Goal: Task Accomplishment & Management: Manage account settings

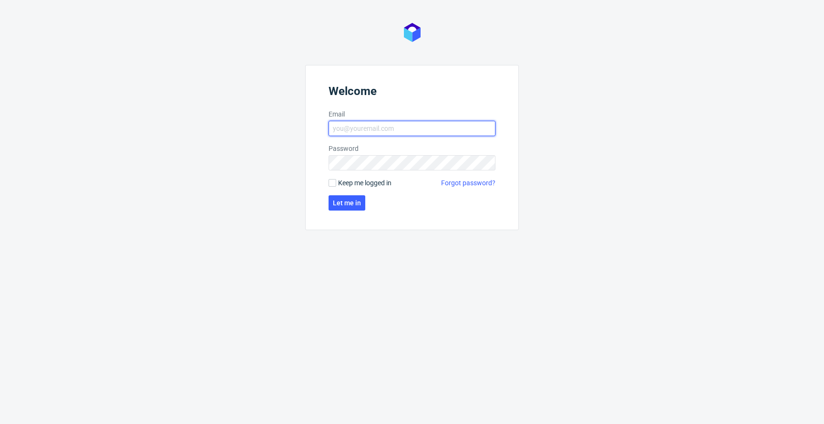
type input "jan.kocik@packhelp.com"
click at [365, 185] on span "Keep me logged in" at bounding box center [364, 183] width 53 height 10
click at [336, 185] on input "Keep me logged in" at bounding box center [333, 183] width 8 height 8
checkbox input "true"
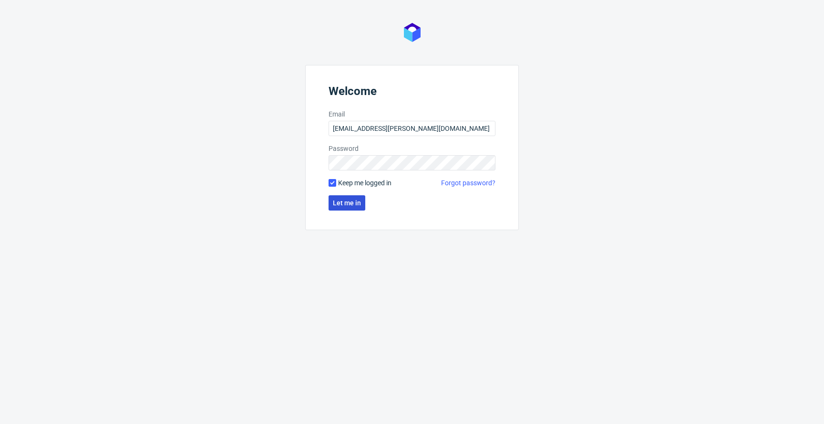
click at [352, 199] on span "Let me in" at bounding box center [347, 202] width 28 height 7
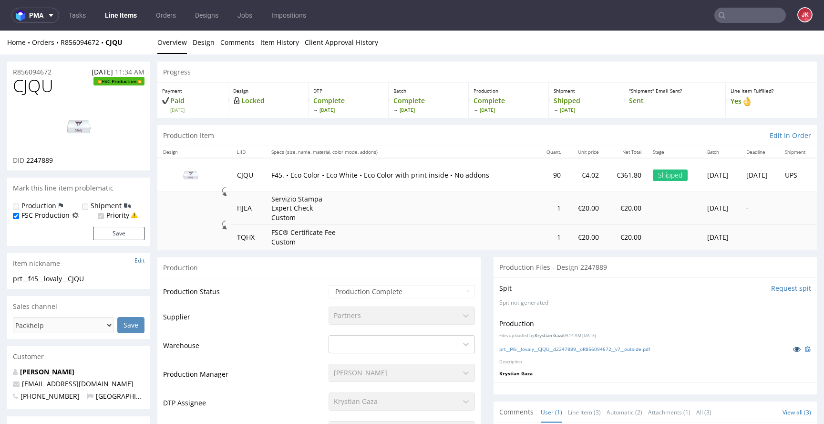
click at [793, 352] on icon at bounding box center [797, 348] width 8 height 7
click at [118, 21] on link "Line Items" at bounding box center [120, 15] width 43 height 15
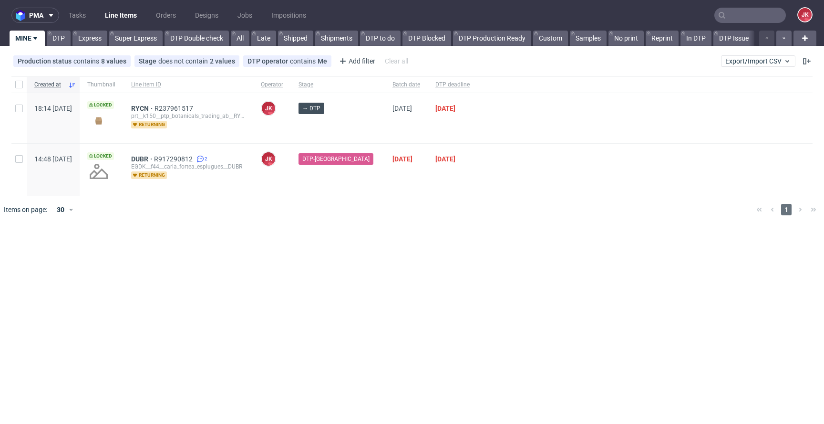
click at [276, 285] on div "pma Tasks Line Items Orders Designs Jobs Impositions JK MINE DTP Express Super …" at bounding box center [412, 212] width 824 height 424
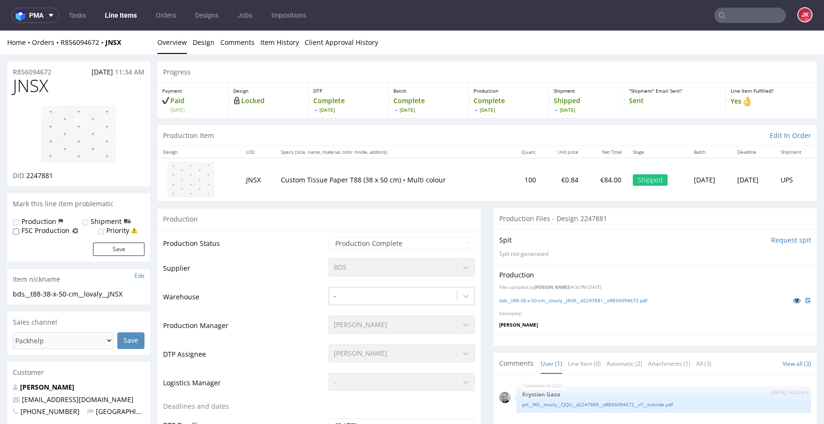
click at [793, 297] on icon at bounding box center [797, 300] width 8 height 7
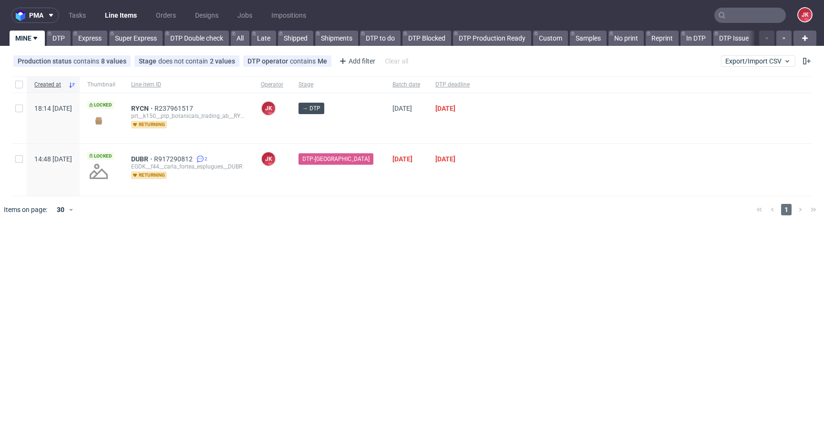
click at [370, 291] on div "pma Tasks Line Items Orders Designs Jobs Impositions JK MINE DTP Express Super …" at bounding box center [412, 212] width 824 height 424
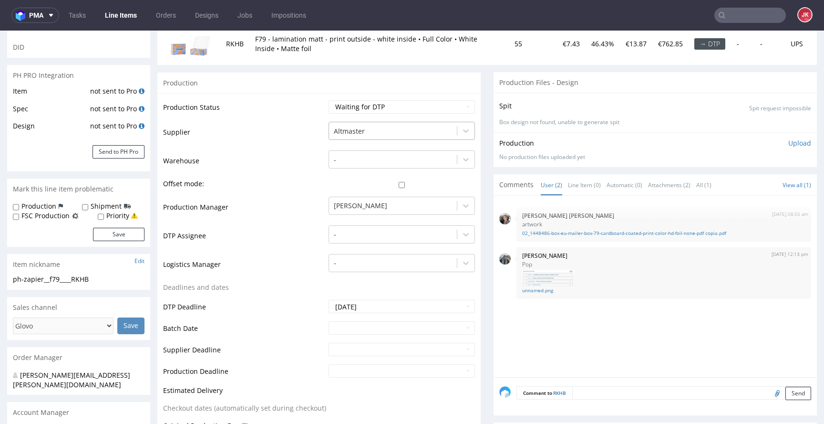
scroll to position [151, 0]
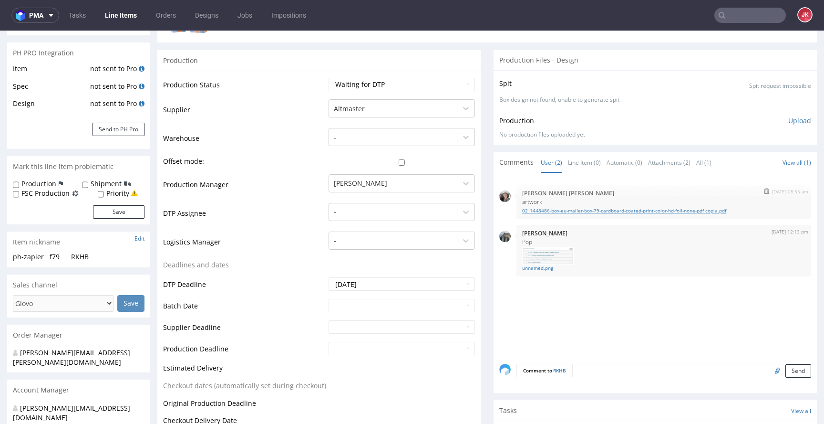
click at [537, 209] on link "02_1448486-box-eu-mailer-box-79-cardboard-coated-print-color-hd-foil-none-pdf c…" at bounding box center [663, 210] width 283 height 7
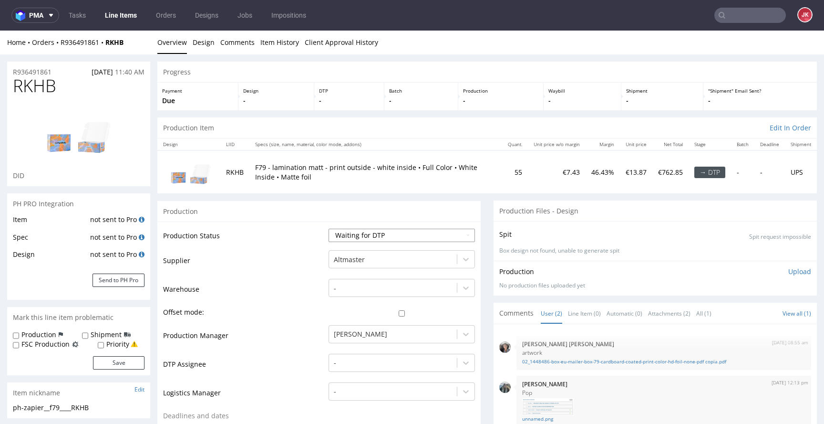
click at [365, 237] on select "Waiting for Artwork Waiting for Diecut Waiting for Mockup Waiting for DTP Waiti…" at bounding box center [402, 235] width 146 height 13
select select "dtp_in_process"
click at [329, 229] on select "Waiting for Artwork Waiting for Diecut Waiting for Mockup Waiting for DTP Waiti…" at bounding box center [402, 235] width 146 height 13
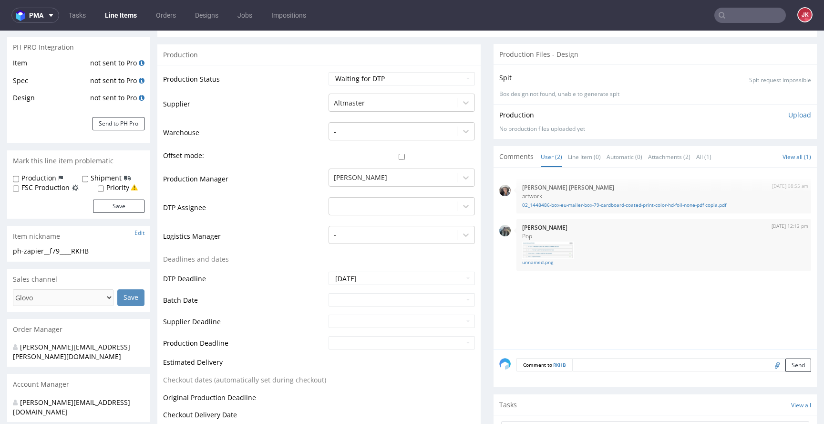
scroll to position [161, 0]
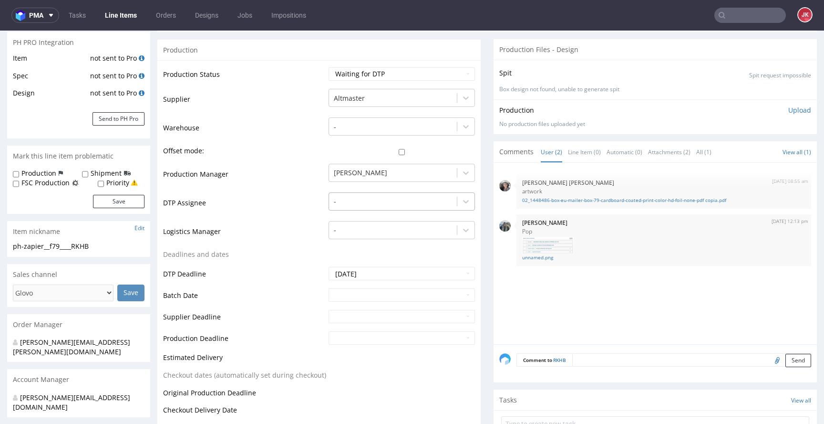
click at [360, 202] on div at bounding box center [393, 201] width 118 height 11
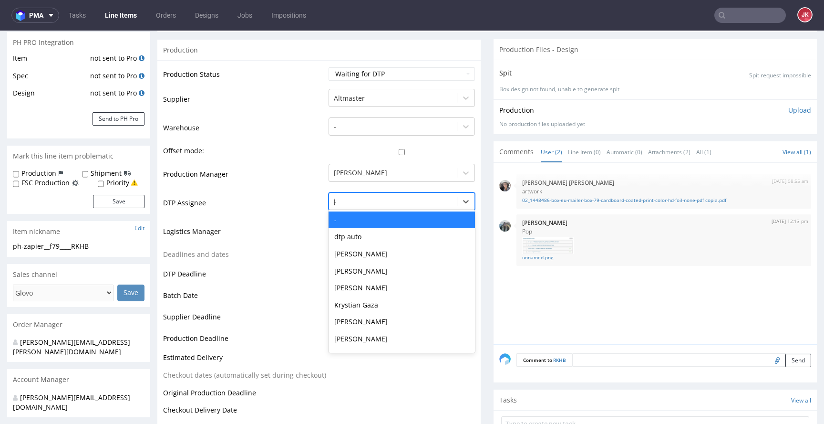
type input "jan"
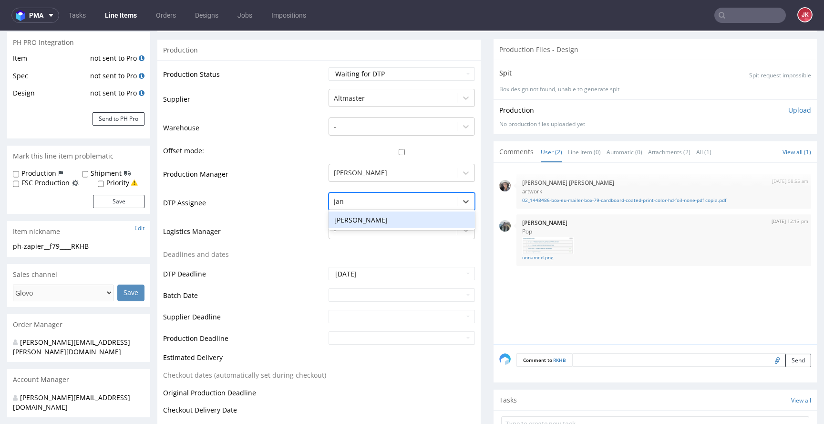
click at [369, 221] on div "[PERSON_NAME]" at bounding box center [402, 219] width 146 height 17
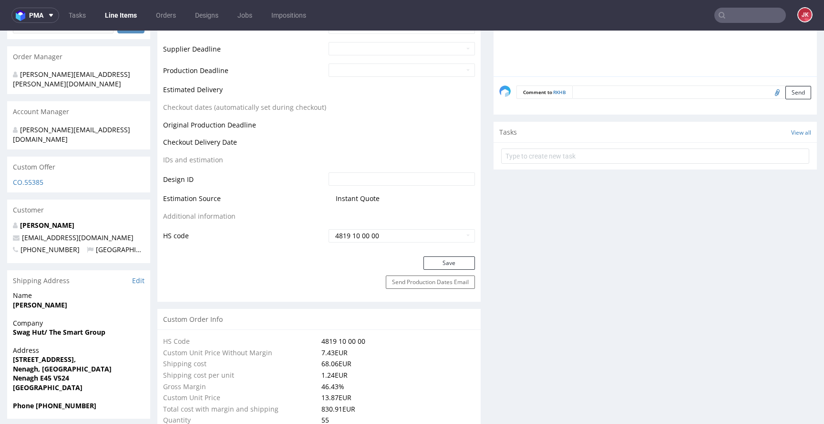
scroll to position [445, 0]
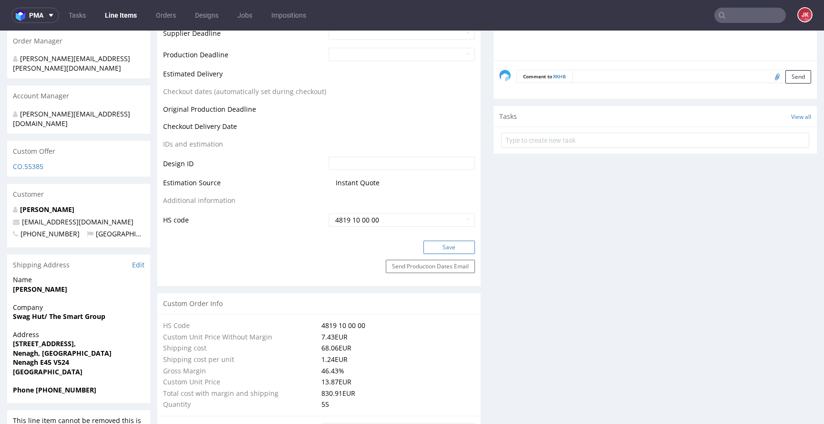
click at [434, 246] on button "Save" at bounding box center [450, 246] width 52 height 13
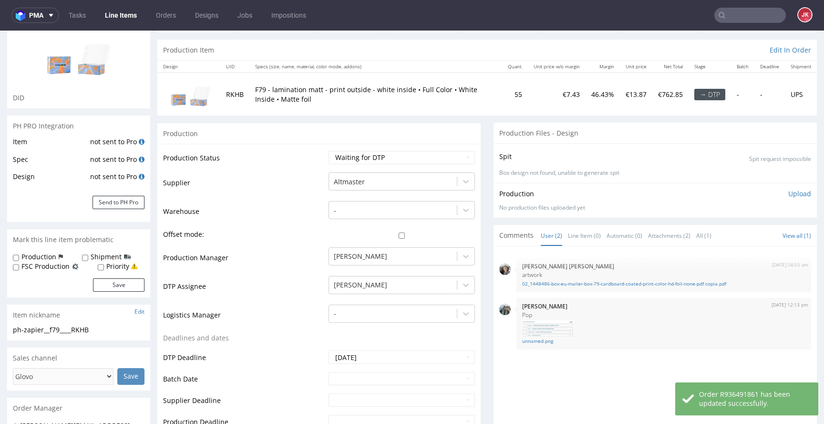
scroll to position [0, 0]
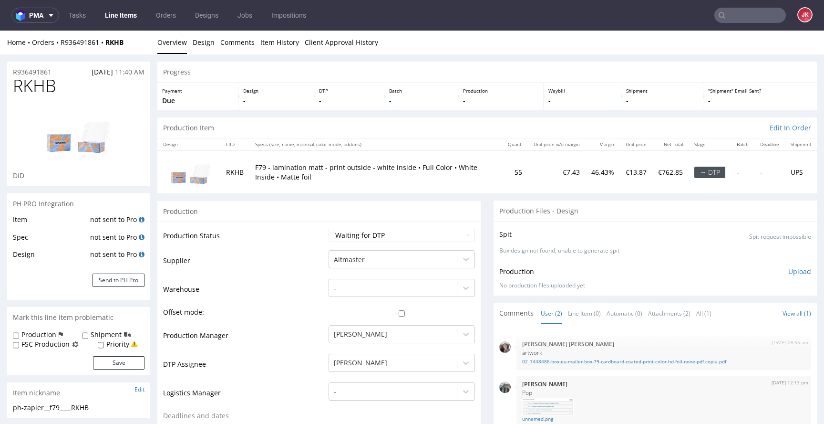
click at [403, 238] on select "Waiting for Artwork Waiting for Diecut Waiting for Mockup Waiting for DTP Waiti…" at bounding box center [402, 235] width 146 height 13
click at [389, 237] on select "Waiting for Artwork Waiting for Diecut Waiting for Mockup Waiting for DTP Waiti…" at bounding box center [402, 235] width 146 height 13
select select "dtp_in_process"
click at [329, 229] on select "Waiting for Artwork Waiting for Diecut Waiting for Mockup Waiting for DTP Waiti…" at bounding box center [402, 235] width 146 height 13
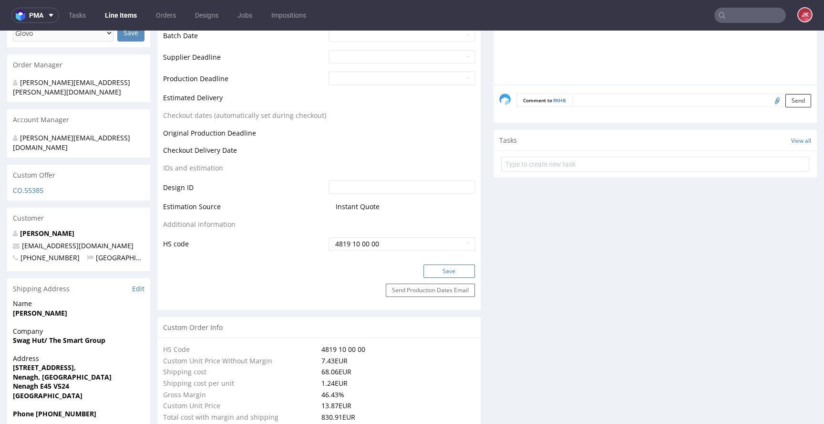
scroll to position [422, 0]
click at [431, 264] on button "Save" at bounding box center [450, 269] width 52 height 13
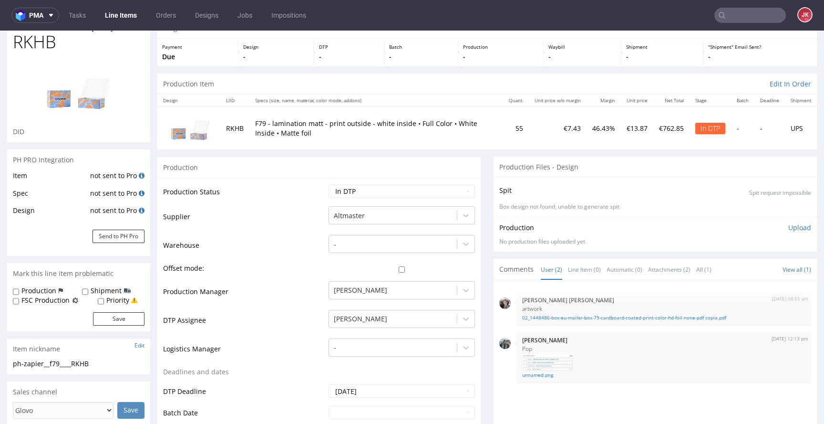
scroll to position [0, 0]
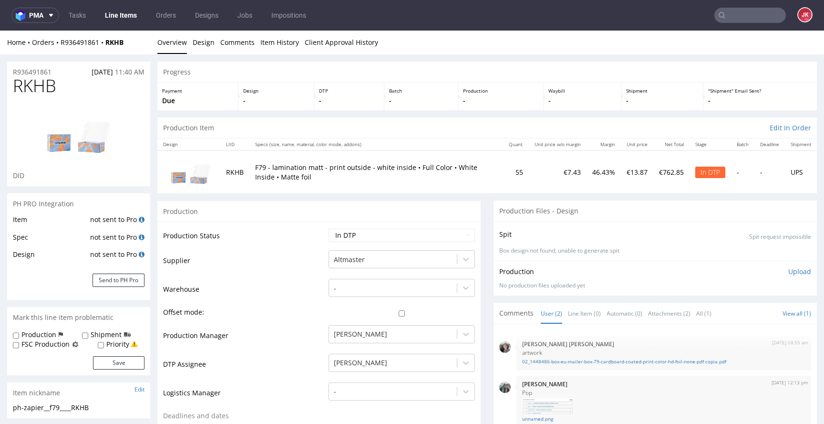
click at [36, 87] on span "RKHB" at bounding box center [34, 85] width 43 height 19
copy span "RKHB"
click at [296, 285] on td "Warehouse" at bounding box center [244, 292] width 163 height 29
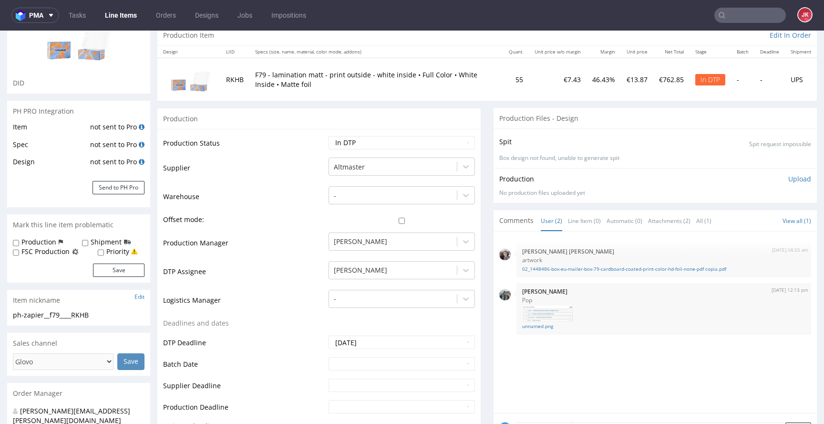
scroll to position [188, 0]
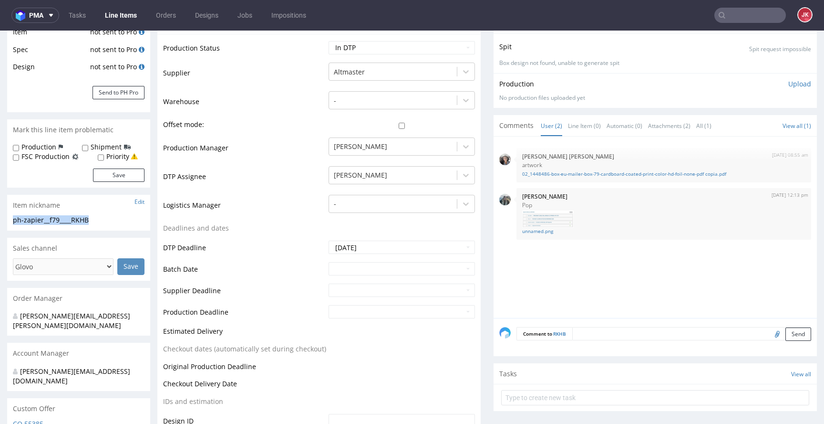
drag, startPoint x: 104, startPoint y: 223, endPoint x: 0, endPoint y: 224, distance: 103.5
copy div "ph-zapier__f79____RKHB"
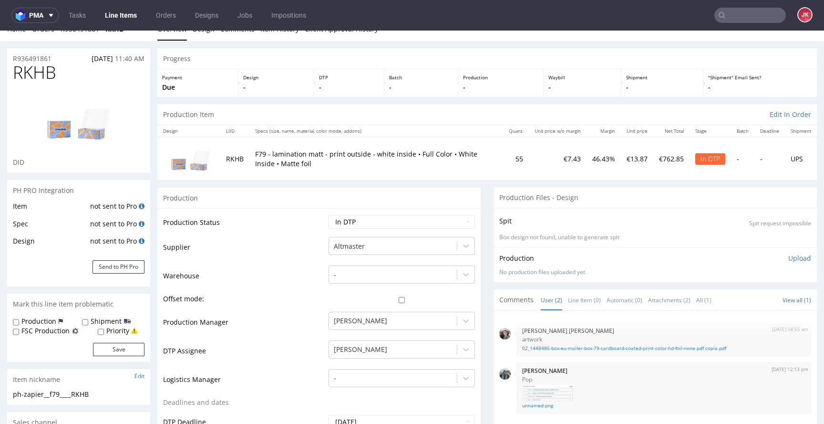
scroll to position [0, 0]
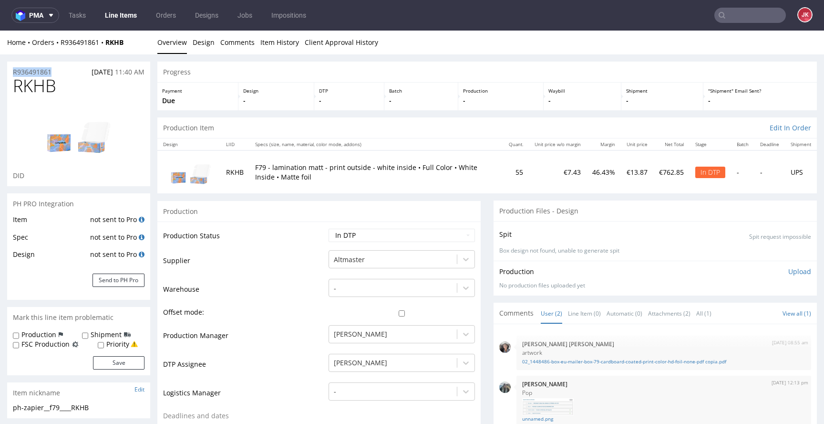
drag, startPoint x: 51, startPoint y: 70, endPoint x: 0, endPoint y: 72, distance: 51.1
copy p "R936491861"
click at [789, 274] on p "Upload" at bounding box center [800, 272] width 23 height 10
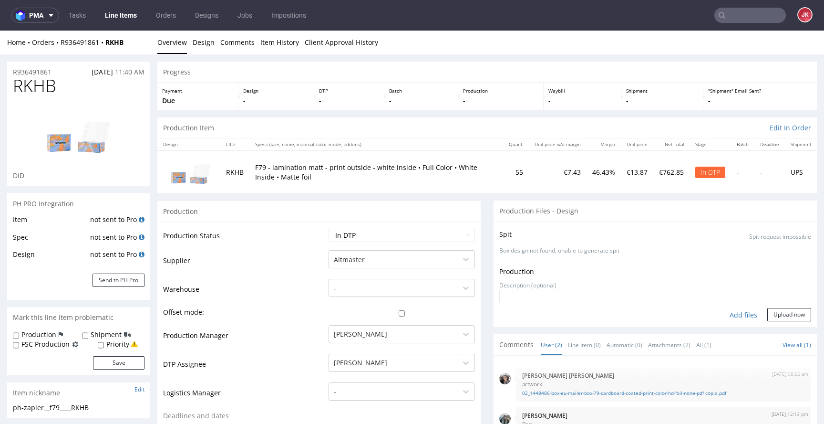
click at [731, 316] on div "Add files" at bounding box center [744, 315] width 48 height 14
type input "C:\fakepath\ph-zapier__f79____RKHB__d0__oR936491861__7__outside.pdf"
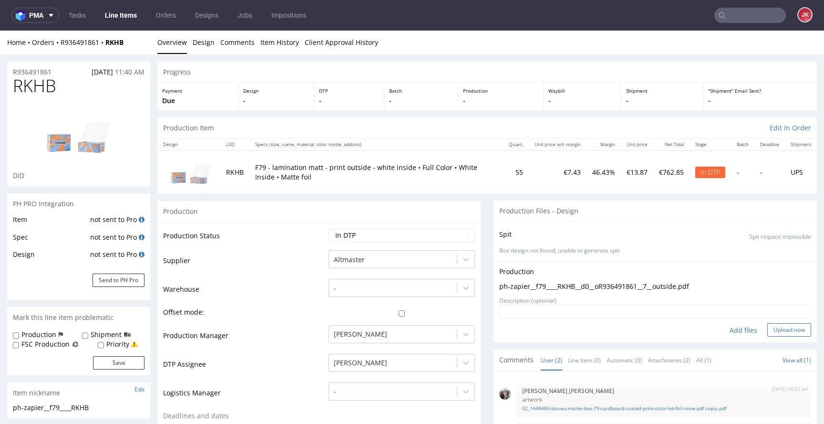
click at [768, 327] on button "Upload now" at bounding box center [790, 329] width 44 height 13
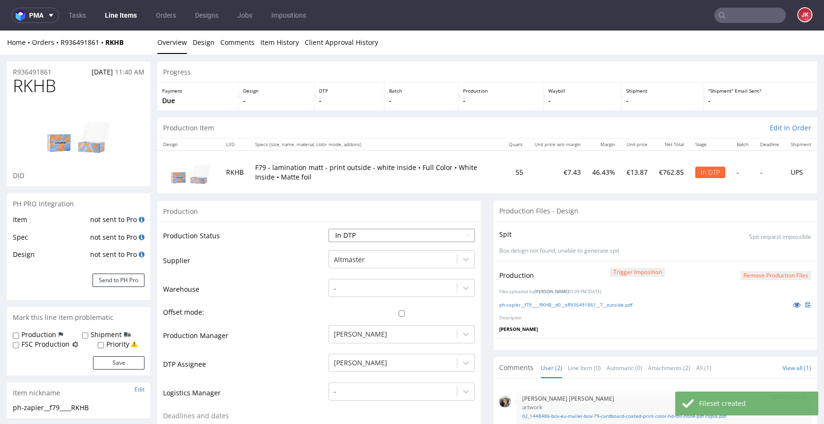
click at [437, 233] on select "Waiting for Artwork Waiting for Diecut Waiting for Mockup Waiting for DTP Waiti…" at bounding box center [402, 235] width 146 height 13
select select "dtp_production_ready"
click at [329, 229] on select "Waiting for Artwork Waiting for Diecut Waiting for Mockup Waiting for DTP Waiti…" at bounding box center [402, 235] width 146 height 13
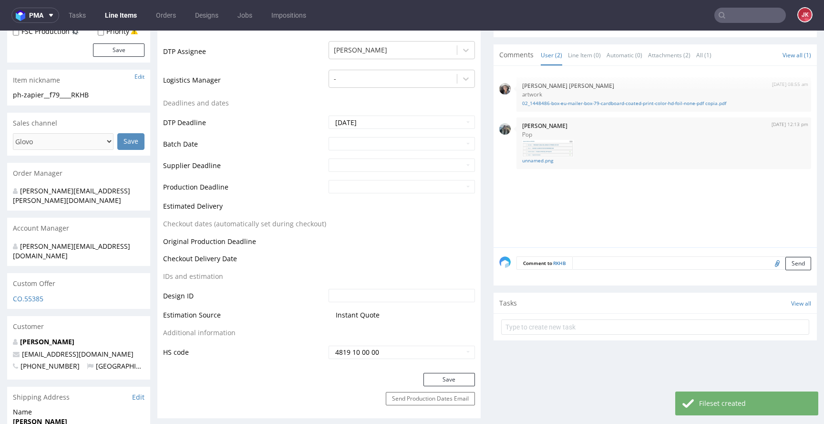
scroll to position [327, 0]
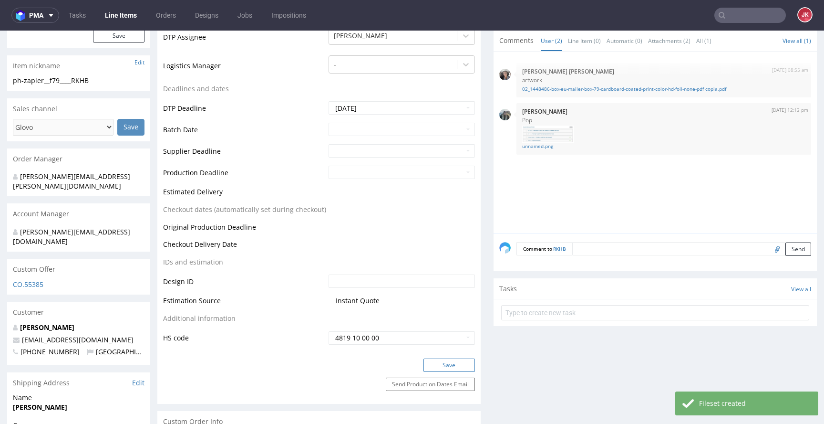
click at [437, 361] on button "Save" at bounding box center [450, 364] width 52 height 13
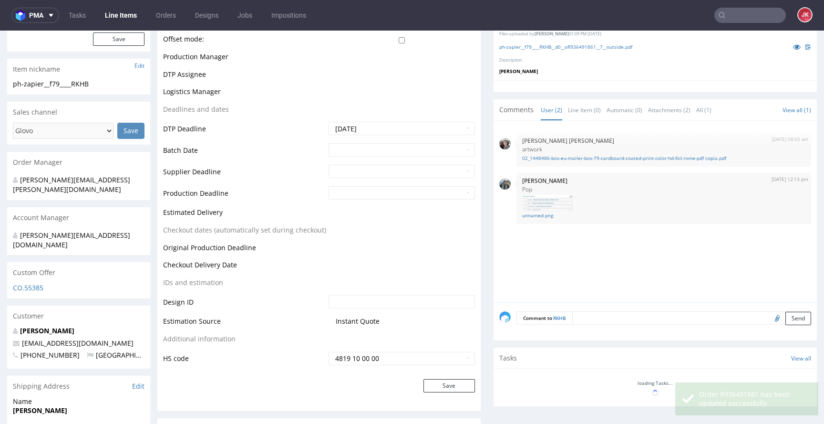
scroll to position [323, 0]
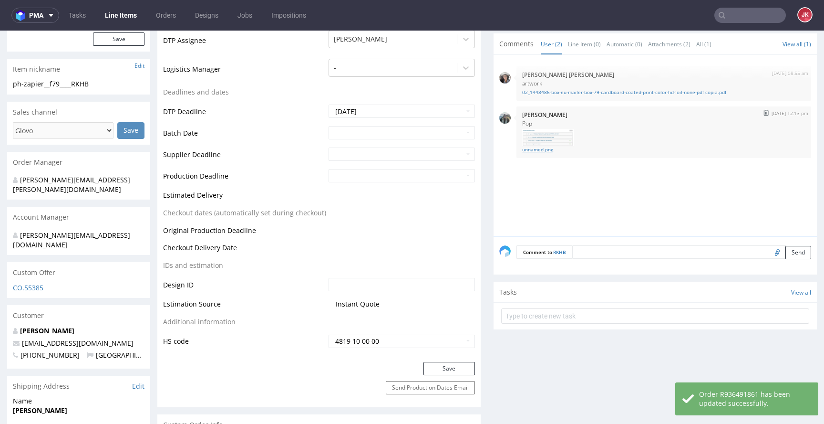
click at [527, 150] on link "unnamed.png" at bounding box center [663, 149] width 283 height 7
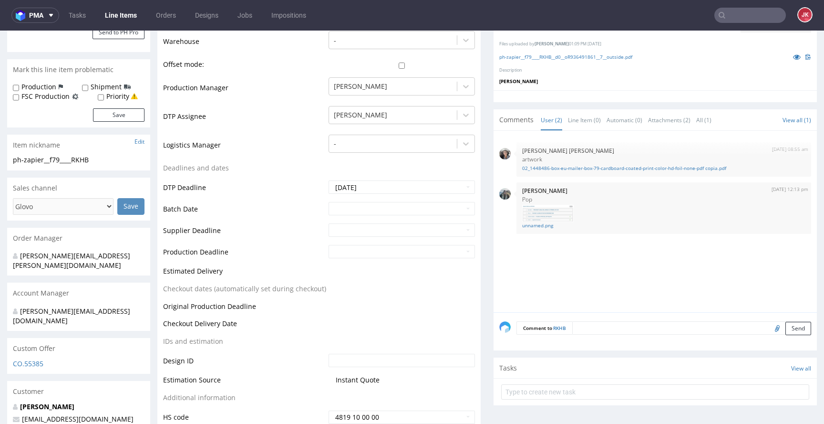
scroll to position [0, 0]
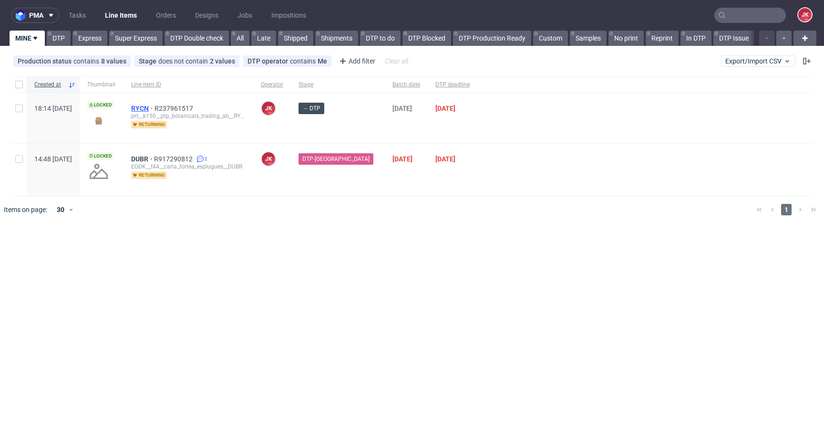
click at [155, 108] on span "RYCN" at bounding box center [142, 108] width 23 height 8
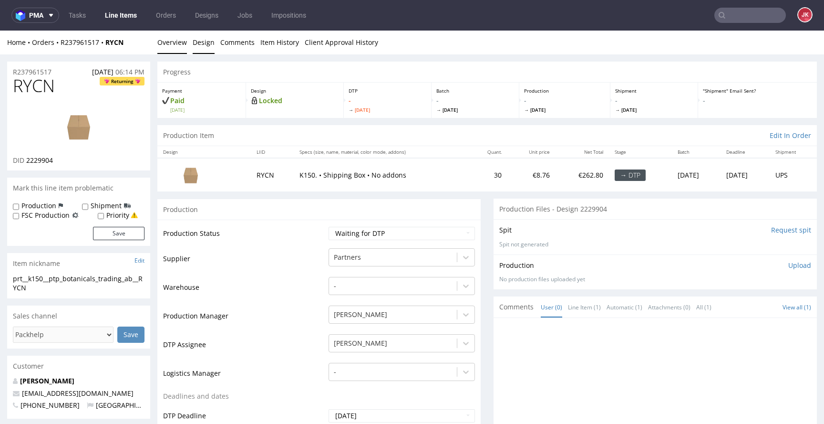
click at [213, 45] on link "Design" at bounding box center [204, 42] width 22 height 23
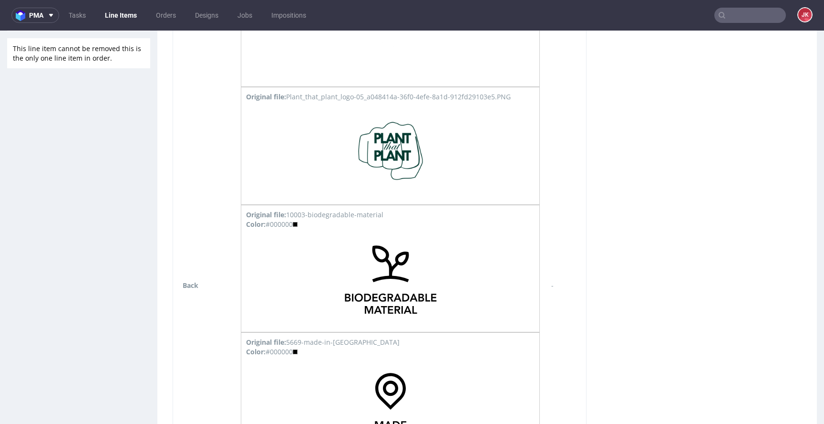
scroll to position [539, 0]
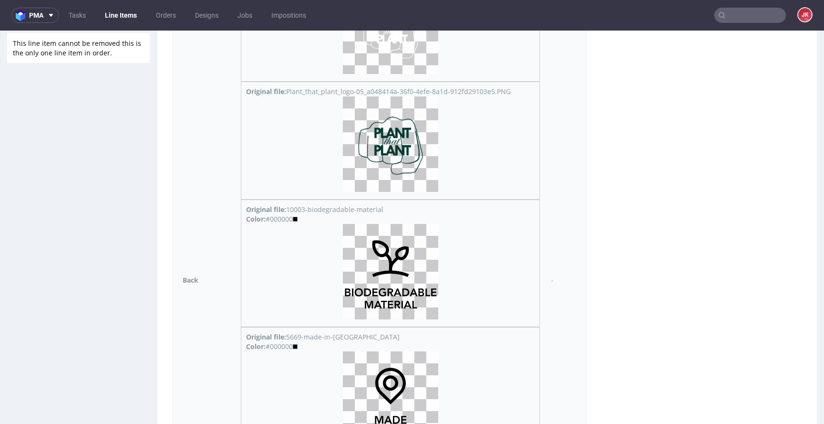
click at [388, 155] on img at bounding box center [390, 143] width 95 height 95
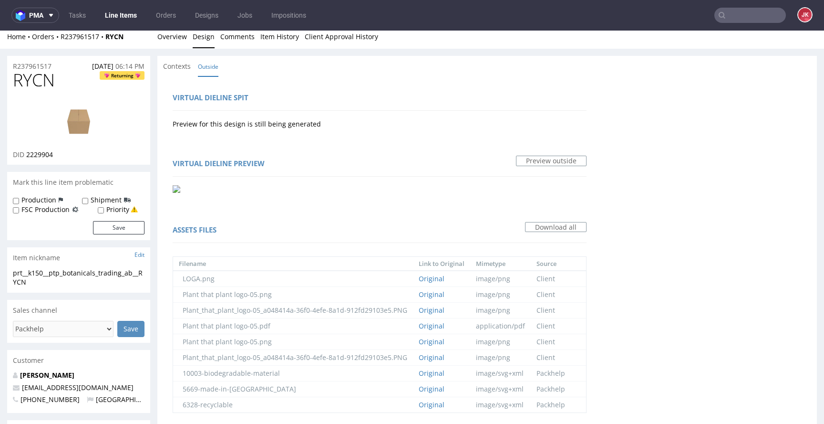
scroll to position [0, 0]
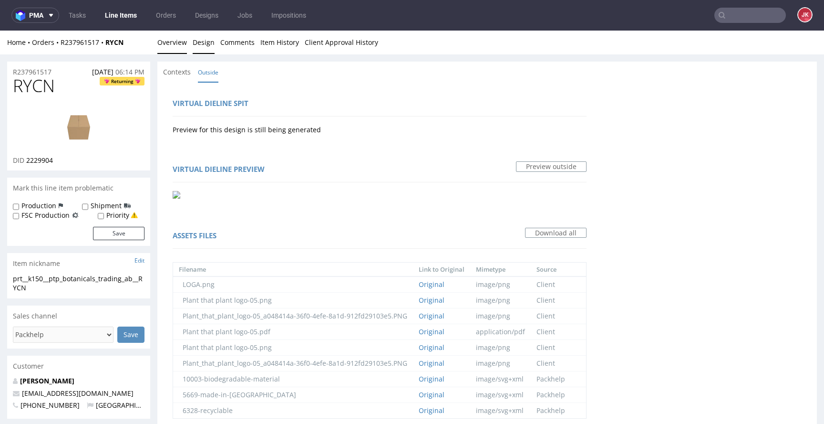
click at [181, 47] on link "Overview" at bounding box center [172, 42] width 30 height 23
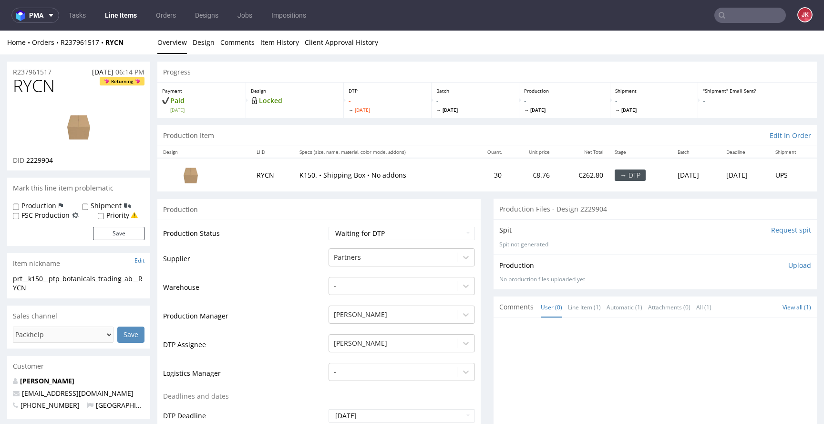
click at [307, 272] on td "Supplier" at bounding box center [244, 261] width 163 height 29
click at [304, 290] on td "Warehouse" at bounding box center [244, 290] width 163 height 29
click at [93, 131] on img at bounding box center [79, 126] width 76 height 43
click at [298, 266] on td "Supplier" at bounding box center [244, 261] width 163 height 29
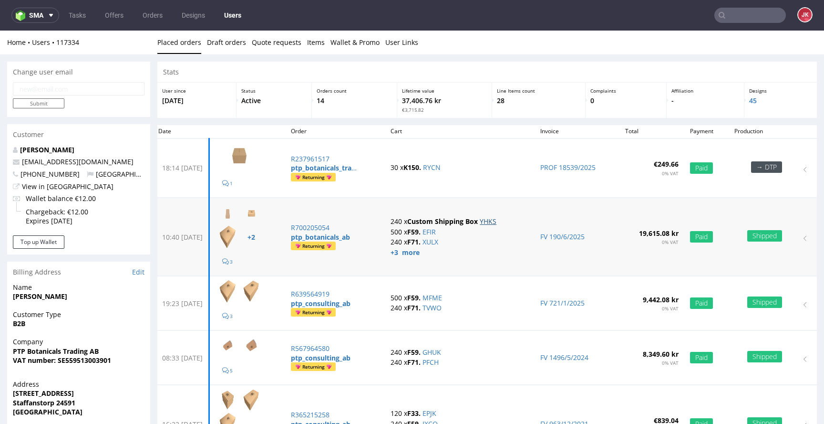
click at [497, 221] on link "YHKS" at bounding box center [488, 221] width 17 height 9
click at [436, 233] on link "EFIR" at bounding box center [429, 231] width 13 height 9
click at [438, 240] on link "XULX" at bounding box center [431, 241] width 16 height 9
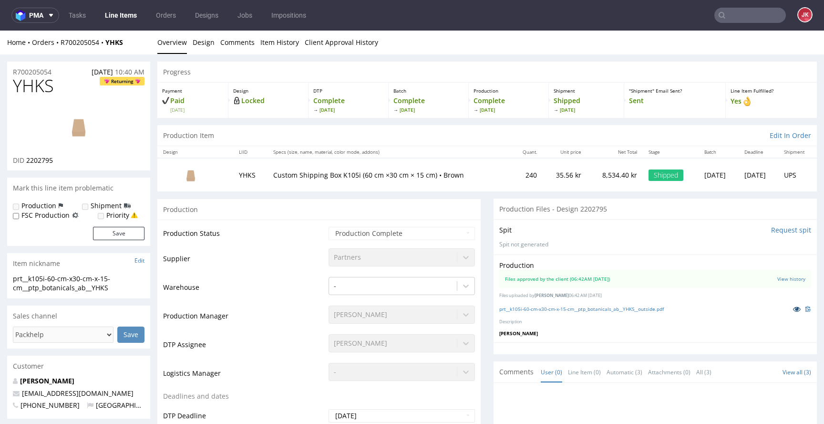
click at [793, 307] on icon at bounding box center [797, 308] width 8 height 7
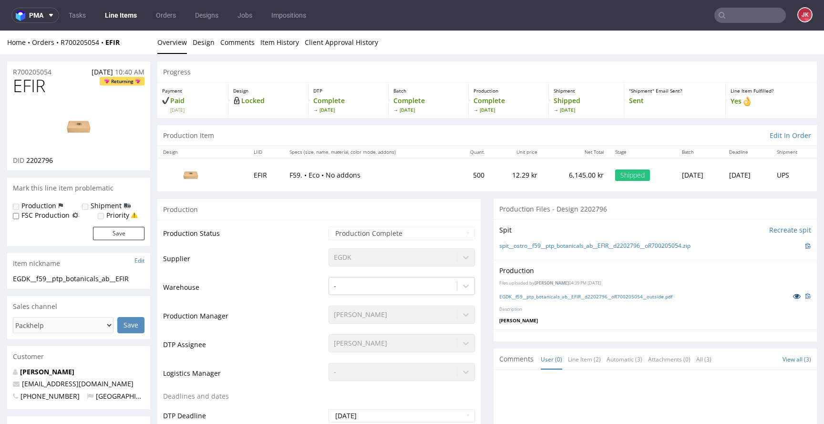
click at [793, 296] on icon at bounding box center [797, 295] width 8 height 7
